Goal: Information Seeking & Learning: Find specific fact

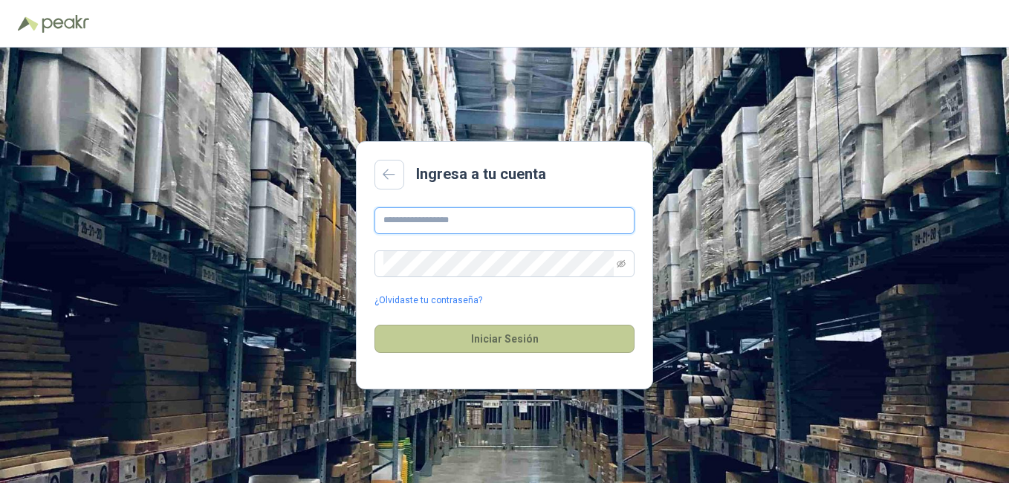
type input "**********"
click at [462, 352] on button "Iniciar Sesión" at bounding box center [505, 339] width 260 height 28
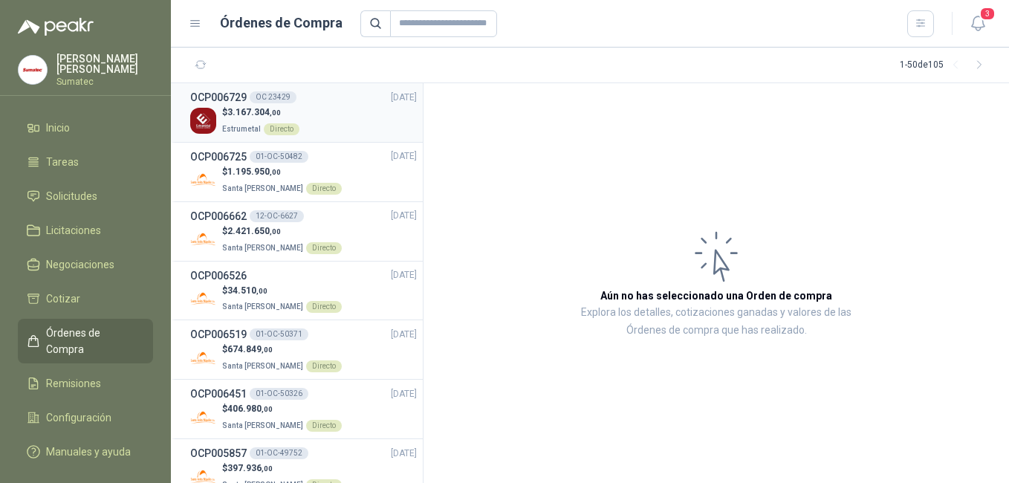
click at [236, 125] on span "Estrumetal" at bounding box center [241, 129] width 39 height 8
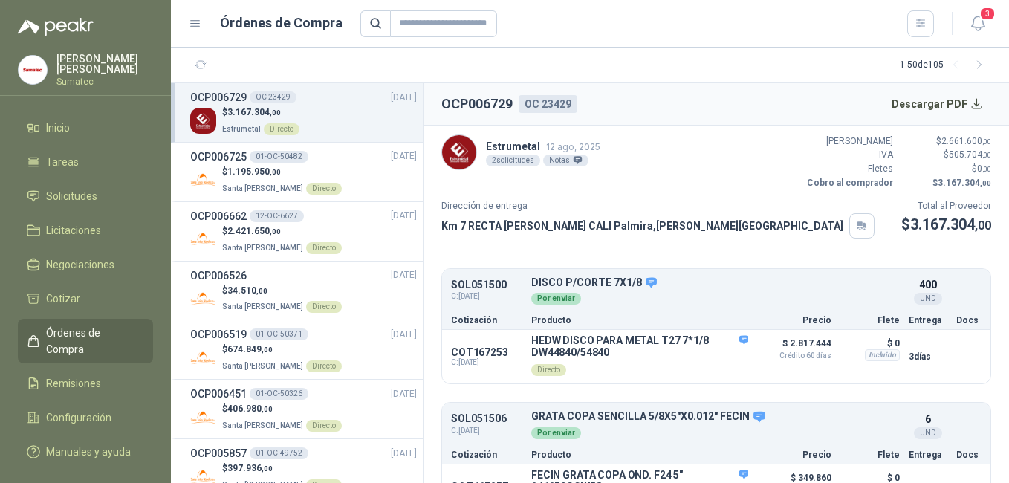
click at [459, 158] on img at bounding box center [459, 152] width 34 height 34
click at [965, 109] on button "Descargar PDF" at bounding box center [938, 104] width 109 height 30
click at [56, 194] on span "Solicitudes" at bounding box center [71, 196] width 51 height 16
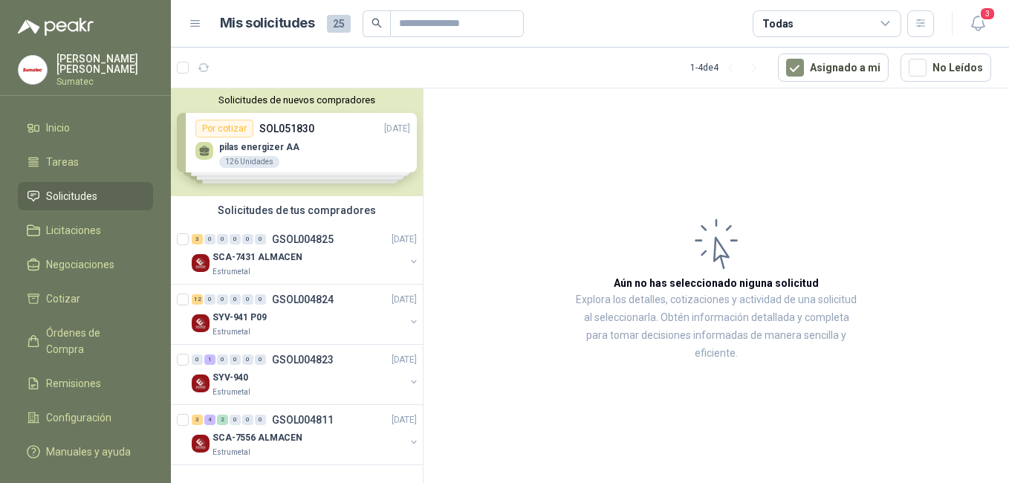
click at [544, 218] on article "Aún no has seleccionado niguna solicitud Explora los detalles, cotizaciones y a…" at bounding box center [717, 288] width 586 height 400
click at [262, 261] on p "SCA-7431 ALMACEN" at bounding box center [258, 257] width 90 height 14
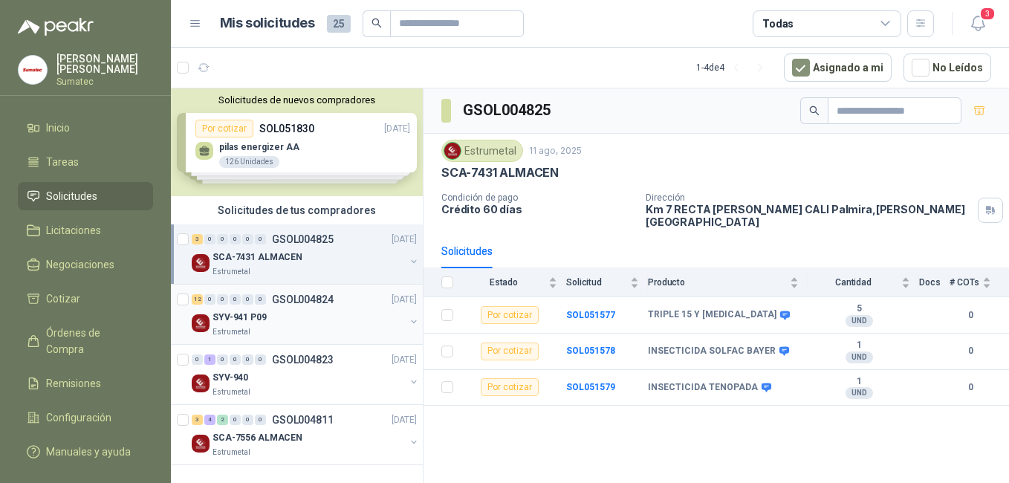
click at [268, 305] on div "12 0 0 0 0 0 GSOL004824 [DATE]" at bounding box center [306, 300] width 228 height 18
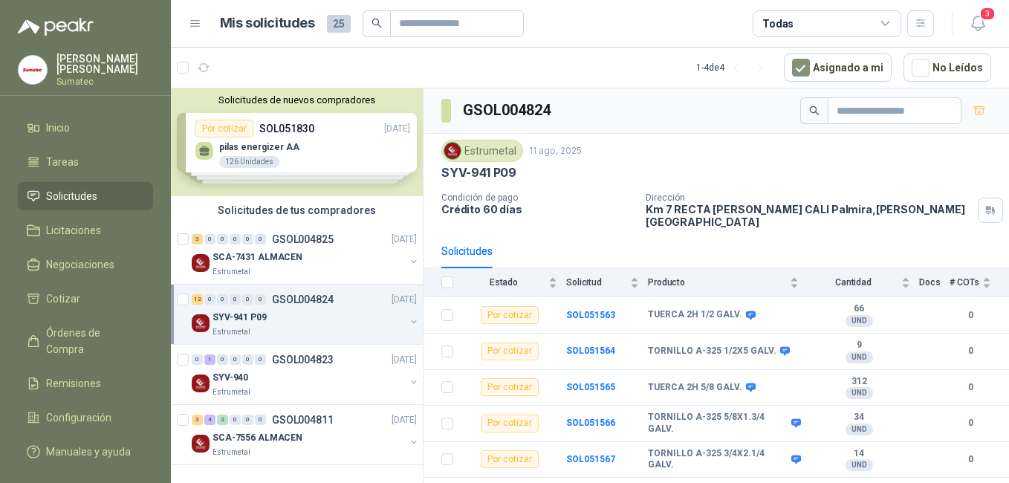
scroll to position [232, 0]
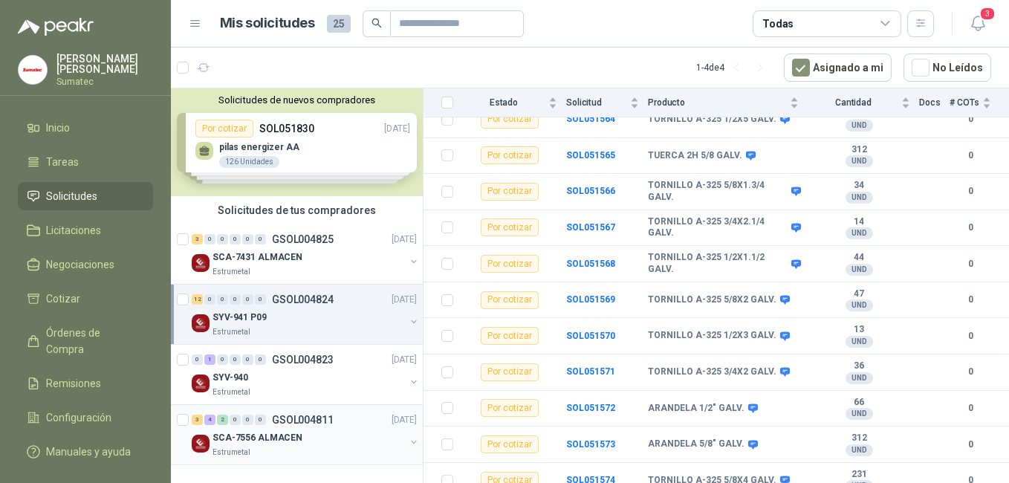
click at [281, 433] on p "SCA-7556 ALMACEN" at bounding box center [258, 438] width 90 height 14
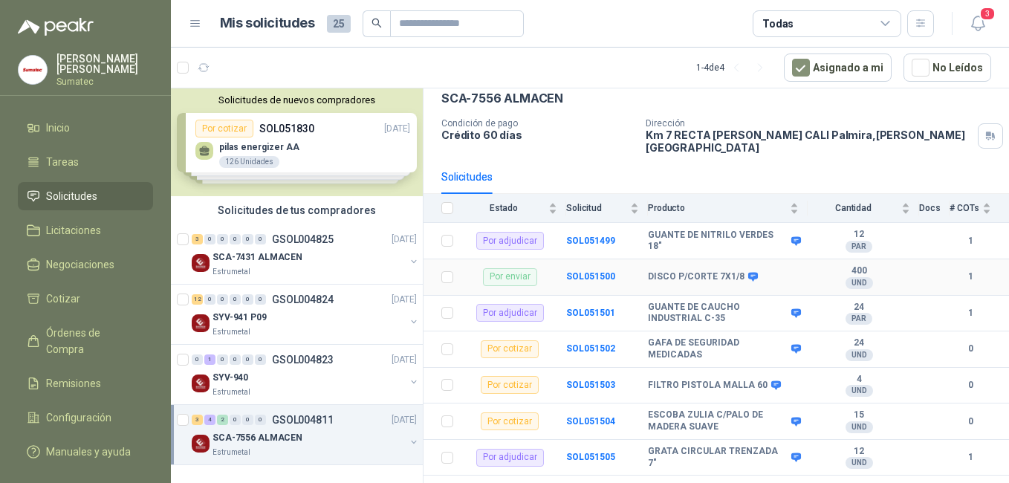
scroll to position [124, 0]
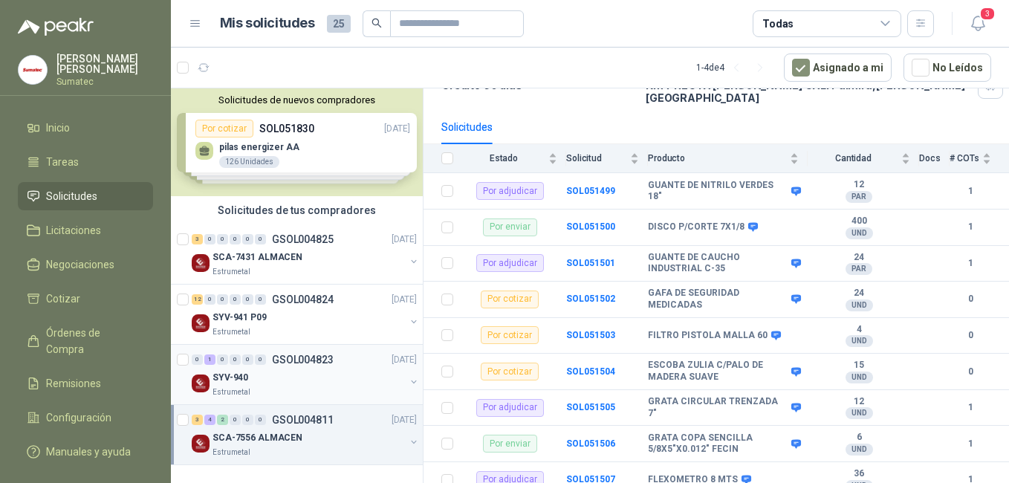
click at [278, 386] on div "SYV-940" at bounding box center [309, 378] width 192 height 18
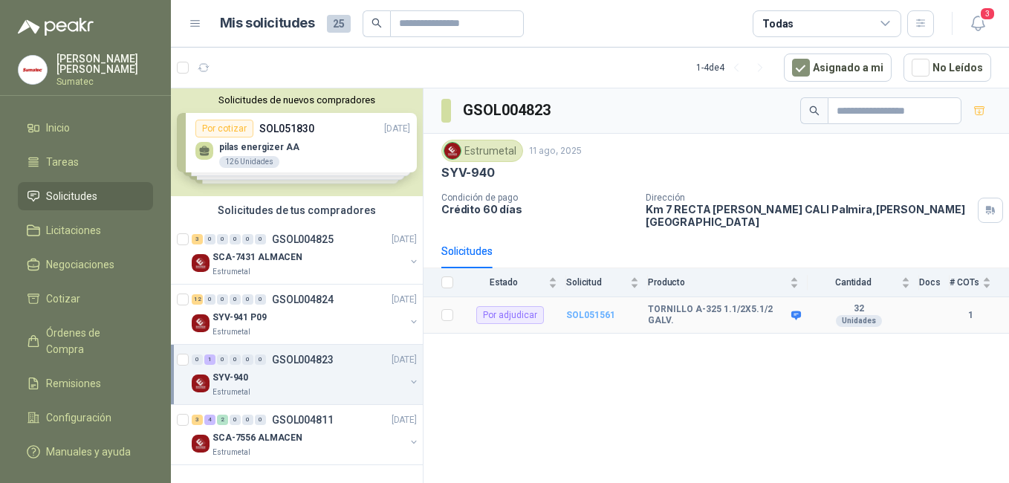
click at [589, 310] on b "SOL051561" at bounding box center [590, 315] width 49 height 10
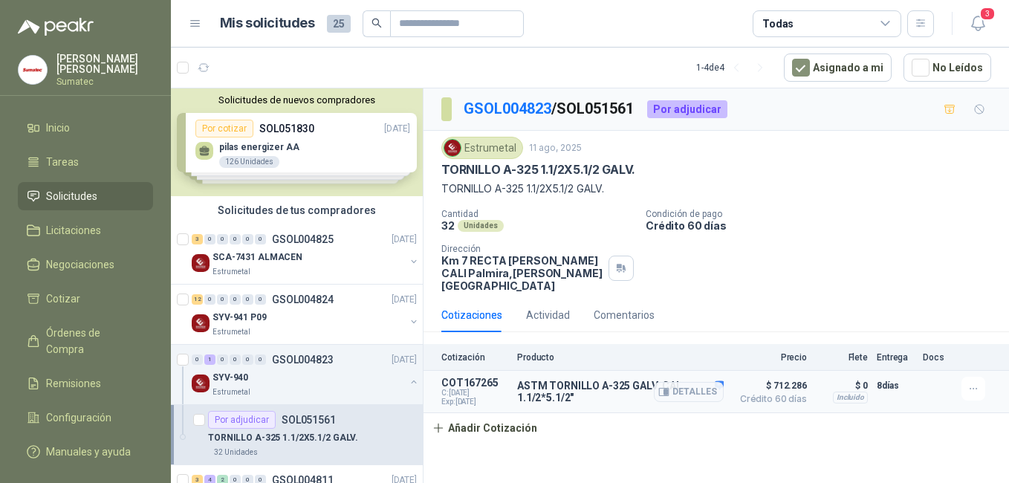
click at [764, 395] on span "Crédito 60 días" at bounding box center [770, 399] width 74 height 9
click at [777, 377] on span "$ 712.286" at bounding box center [770, 386] width 74 height 18
click at [693, 386] on button "Detalles" at bounding box center [689, 392] width 70 height 20
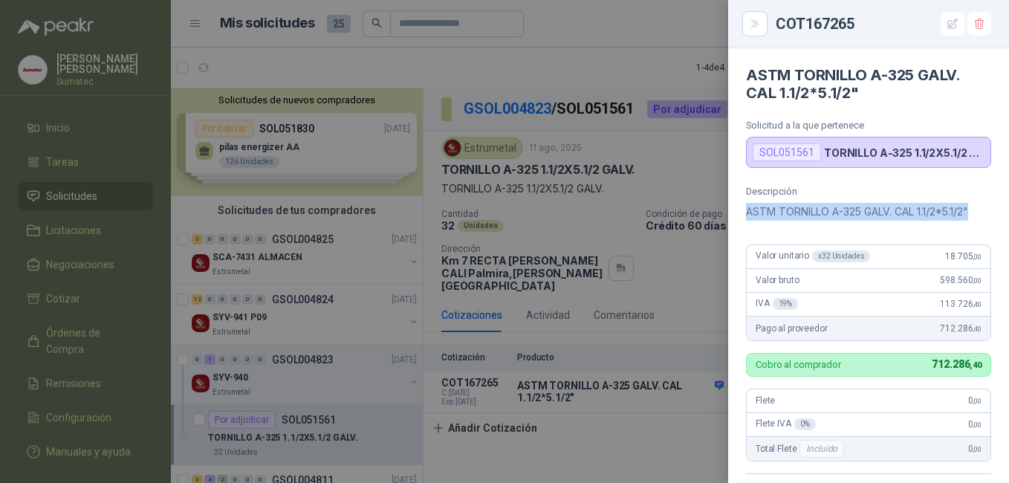
drag, startPoint x: 981, startPoint y: 208, endPoint x: 745, endPoint y: 215, distance: 236.4
click at [745, 215] on div "Descripción ASTM TORNILLO A-325 GALV. CAL 1.1/2*5.1/2" Valor unitario x 32 Unid…" at bounding box center [868, 383] width 281 height 394
copy p "ASTM TORNILLO A-325 GALV. CAL 1.1/2*5.1/2""
click at [593, 68] on div at bounding box center [504, 241] width 1009 height 483
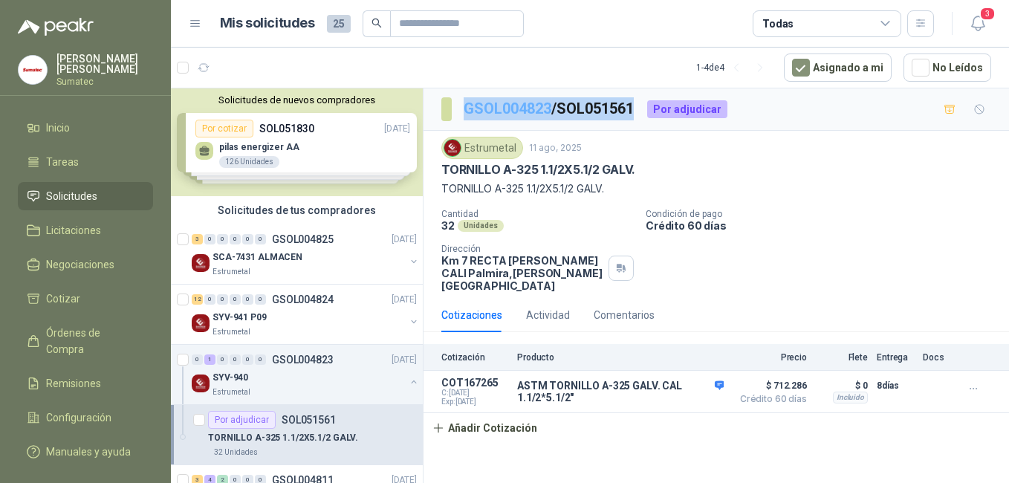
drag, startPoint x: 644, startPoint y: 106, endPoint x: 465, endPoint y: 103, distance: 179.1
click at [465, 103] on p "GSOL004823 / SOL051561" at bounding box center [550, 108] width 172 height 23
copy p "GSOL004823 / SOL051561"
